Goal: Information Seeking & Learning: Stay updated

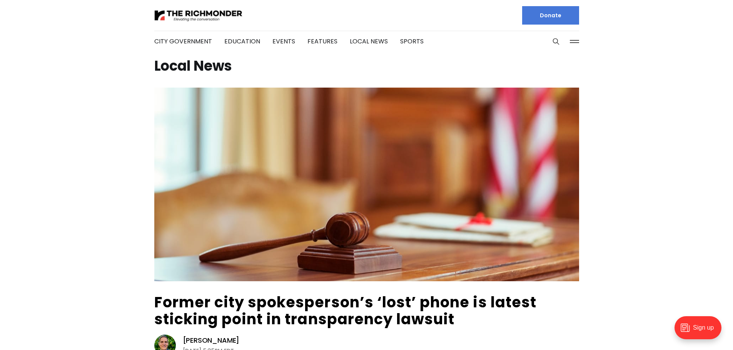
scroll to position [90, 0]
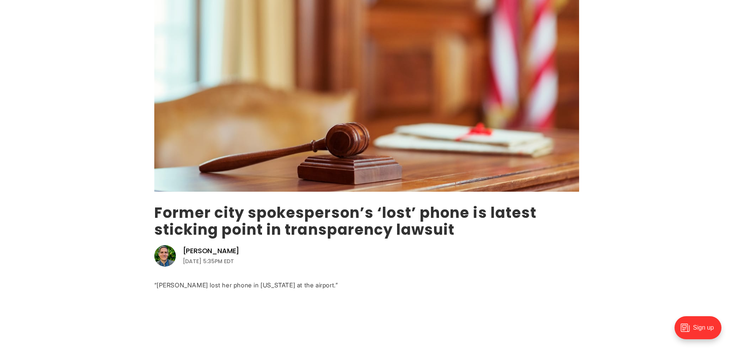
click at [262, 229] on link "Former city spokesperson’s ‘lost’ phone is latest sticking point in transparenc…" at bounding box center [345, 221] width 382 height 37
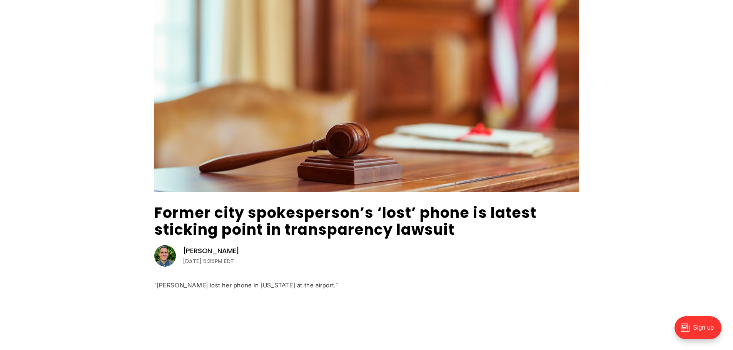
scroll to position [0, 0]
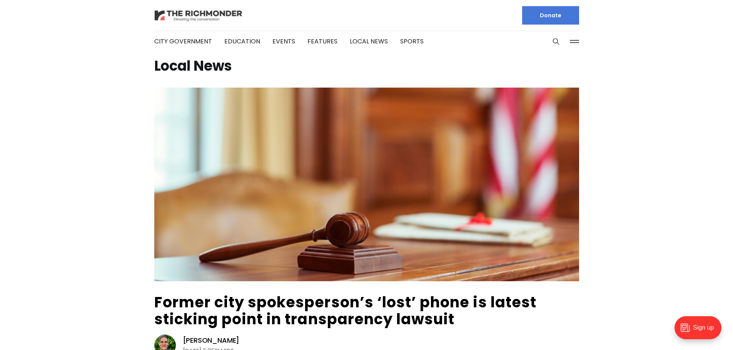
click at [170, 14] on img at bounding box center [198, 15] width 88 height 13
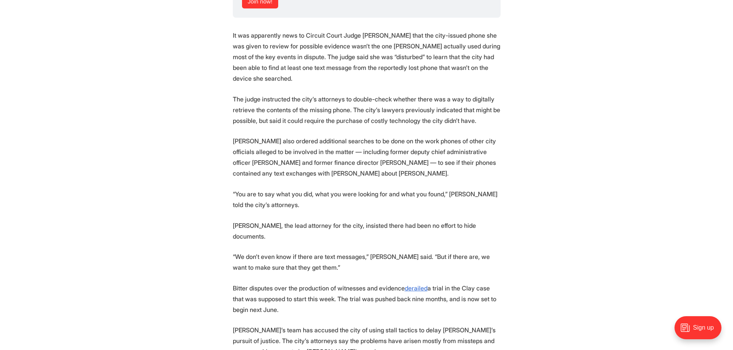
scroll to position [1346, 0]
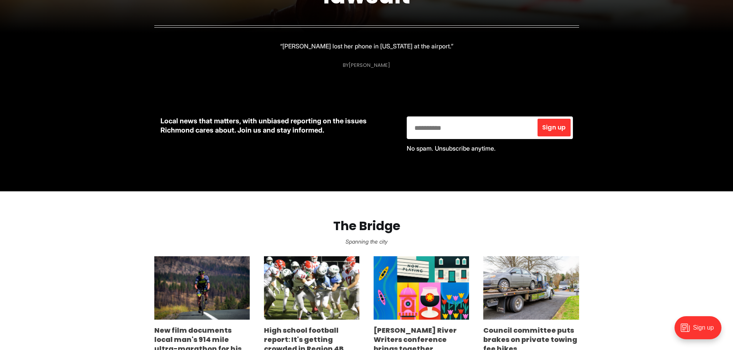
scroll to position [359, 0]
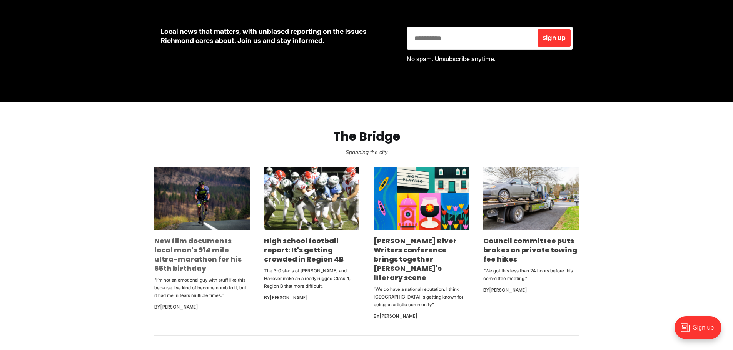
click at [170, 248] on link "New film documents local man's 914 mile ultra-marathon for his 65th birthday" at bounding box center [197, 254] width 87 height 37
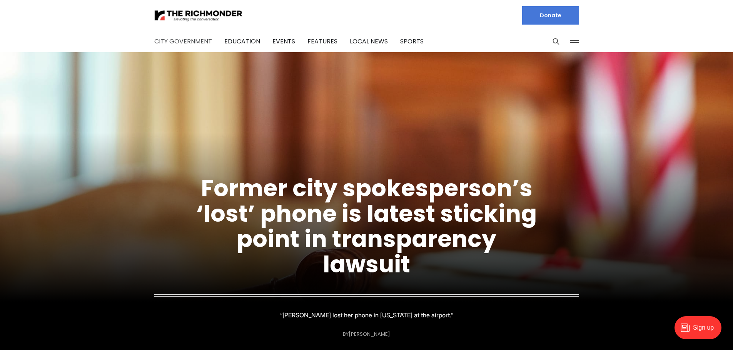
click at [178, 42] on link "City Government" at bounding box center [183, 41] width 58 height 9
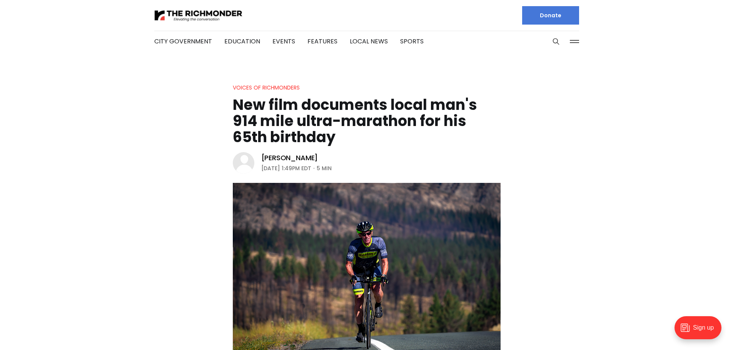
scroll to position [180, 0]
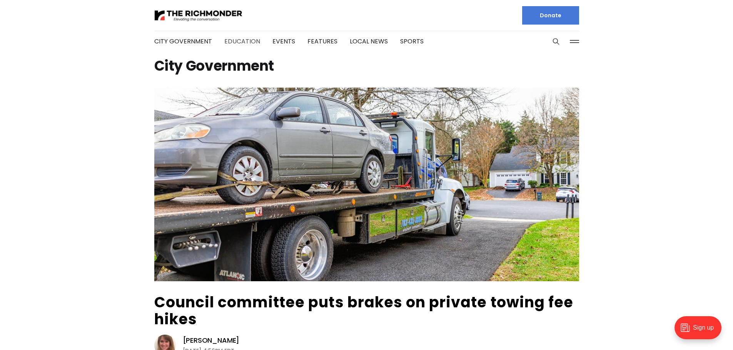
click at [240, 42] on link "Education" at bounding box center [242, 41] width 36 height 9
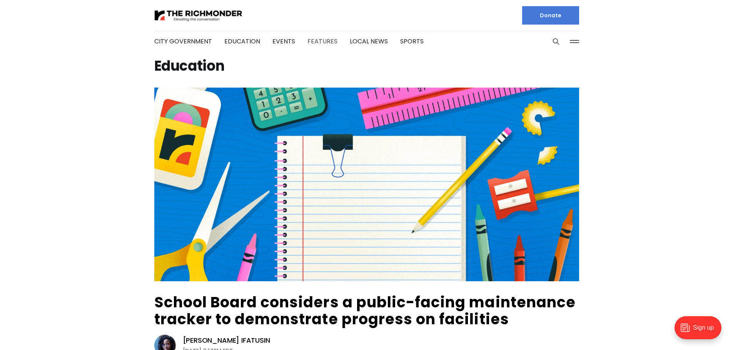
click at [310, 40] on link "Features" at bounding box center [322, 41] width 30 height 9
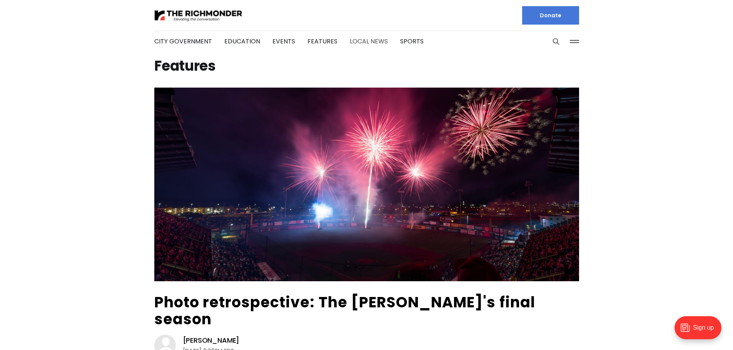
click at [356, 40] on link "Local News" at bounding box center [369, 41] width 38 height 9
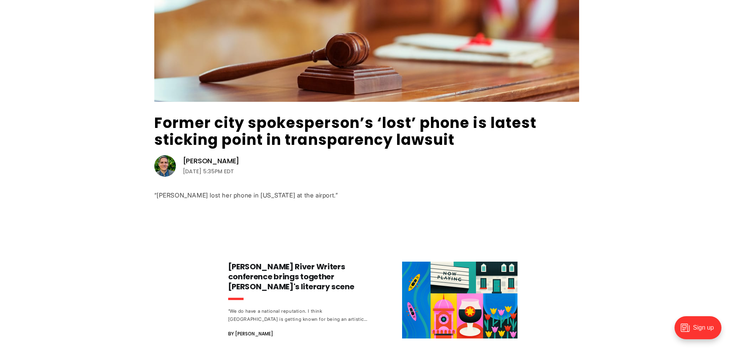
scroll to position [449, 0]
